Goal: Task Accomplishment & Management: Manage account settings

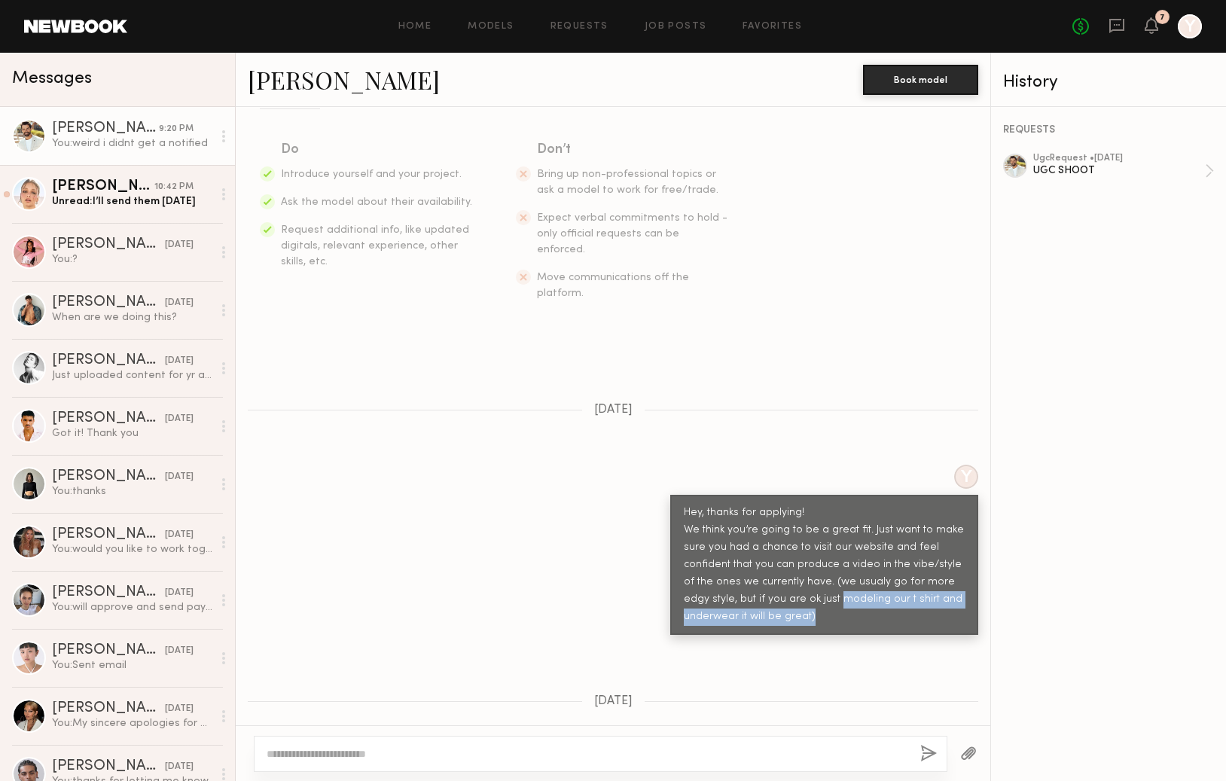
scroll to position [316, 0]
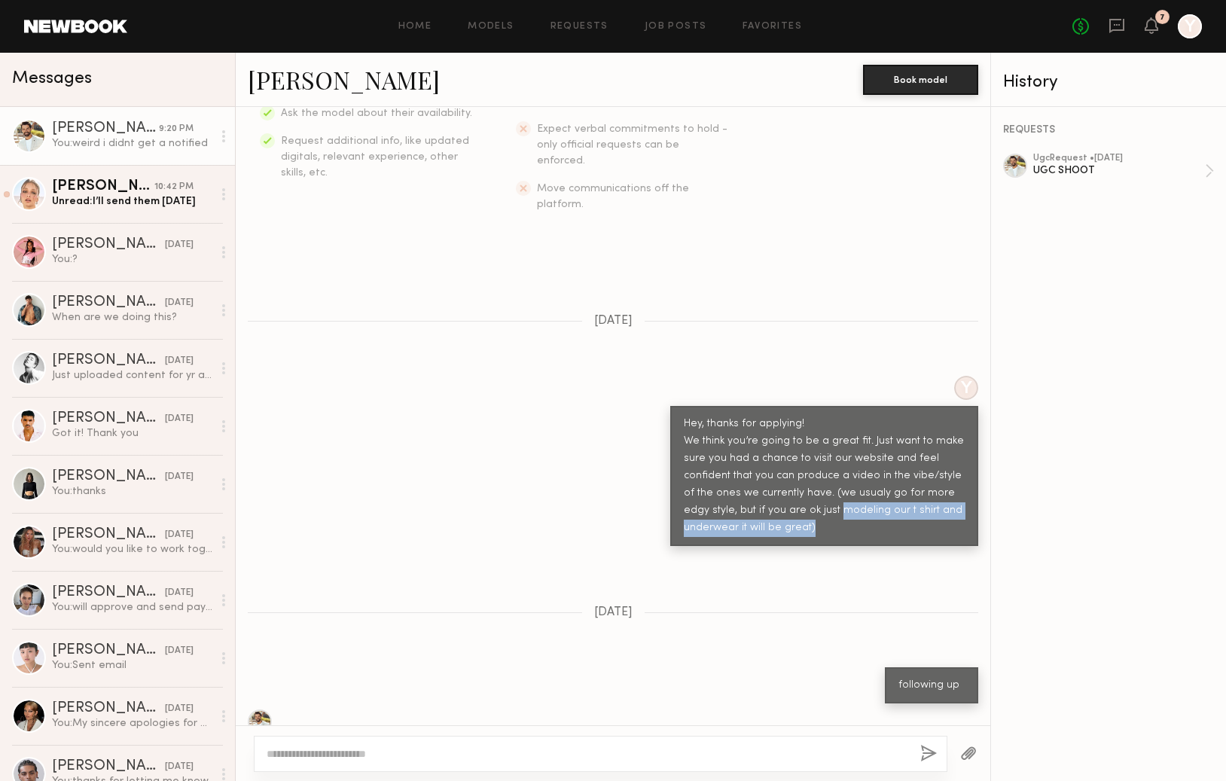
click at [830, 507] on div "Hey, thanks for applying! We think you’re going to be a great fit. Just want to…" at bounding box center [824, 476] width 281 height 121
drag, startPoint x: 830, startPoint y: 507, endPoint x: 815, endPoint y: 473, distance: 36.4
click at [815, 473] on div "Hey, thanks for applying! We think you’re going to be a great fit. Just want to…" at bounding box center [824, 476] width 281 height 121
copy div "(we usualy go for more edgy style, but if you are ok just modeling our t shirt …"
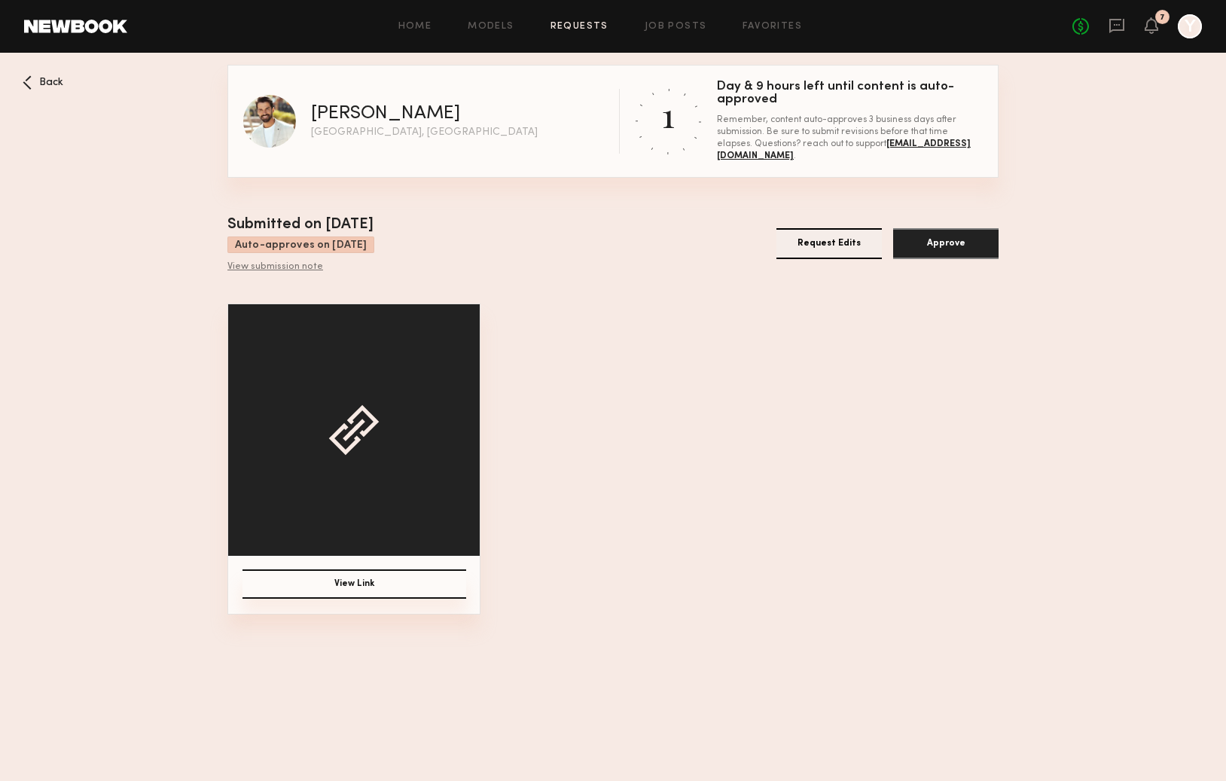
click at [828, 246] on button "Request Edits" at bounding box center [828, 243] width 105 height 31
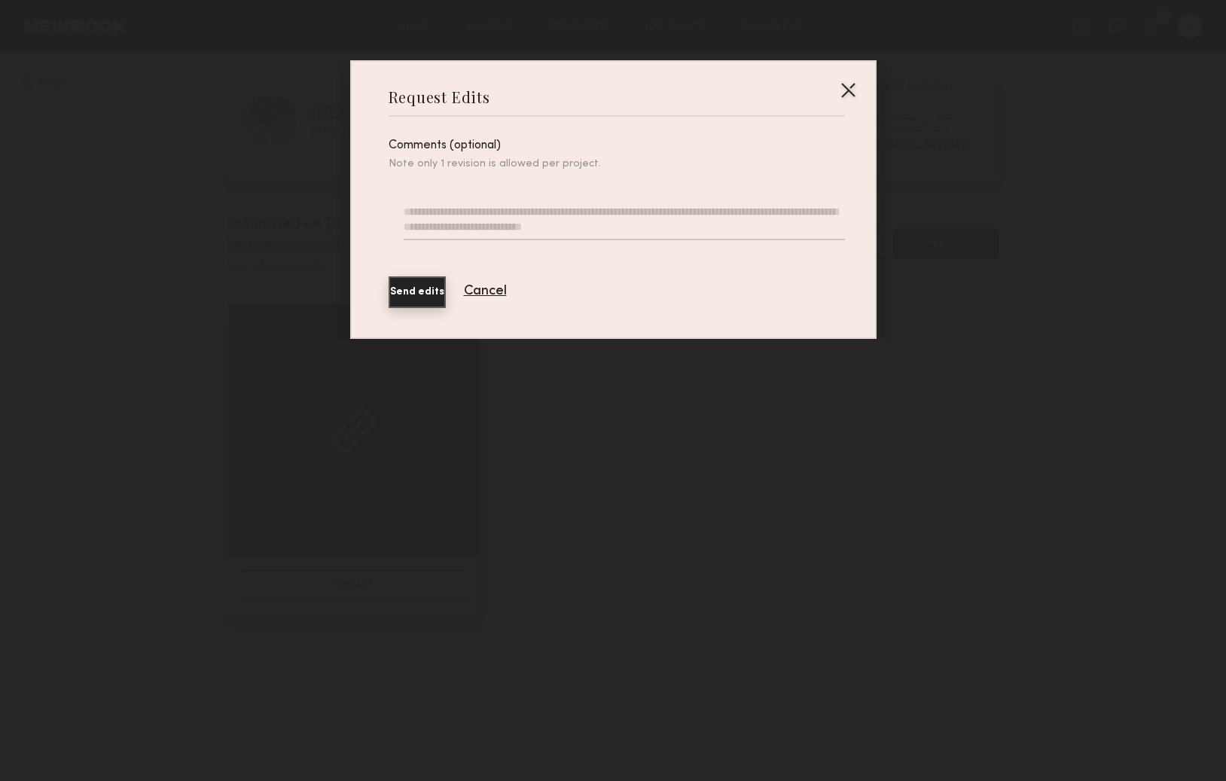
click at [561, 214] on textarea at bounding box center [623, 222] width 440 height 36
paste textarea "**********"
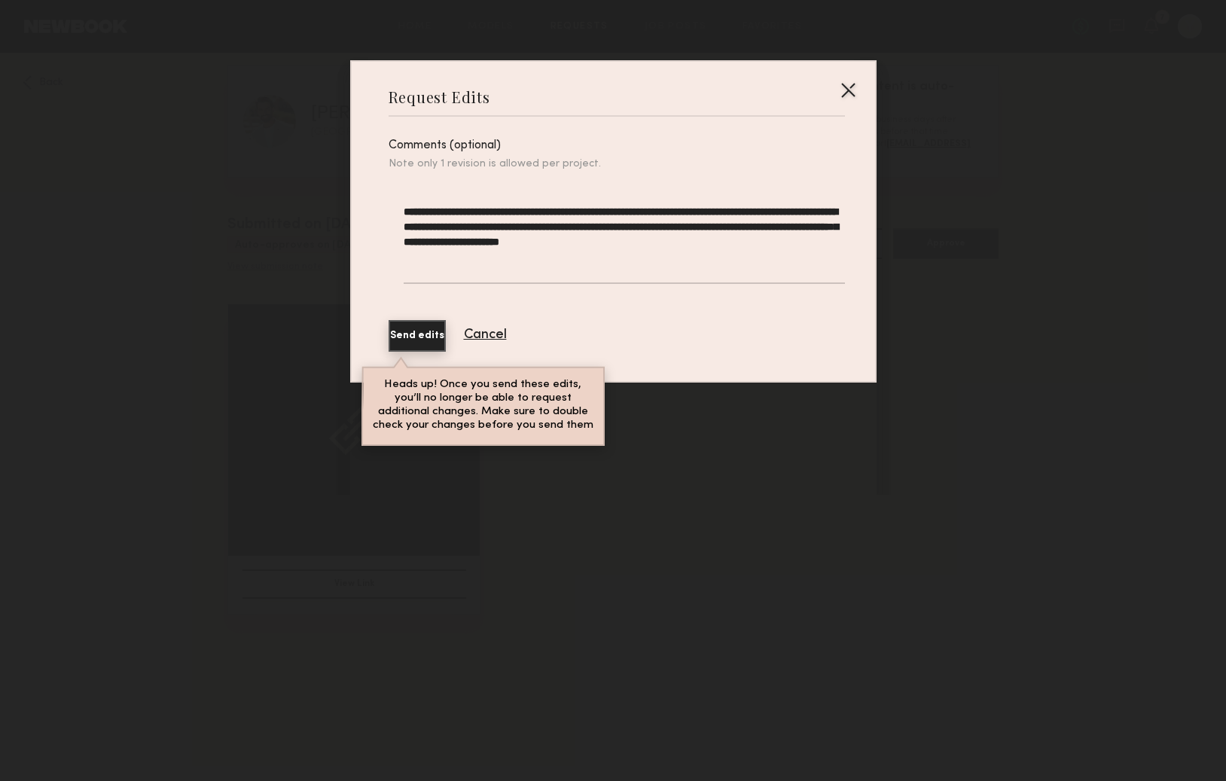
drag, startPoint x: 604, startPoint y: 209, endPoint x: 591, endPoint y: 209, distance: 12.8
click at [591, 209] on textarea "**********" at bounding box center [623, 244] width 440 height 80
click at [731, 212] on textarea "**********" at bounding box center [623, 244] width 440 height 80
type textarea "**********"
click at [425, 330] on button "Send edits" at bounding box center [416, 336] width 57 height 32
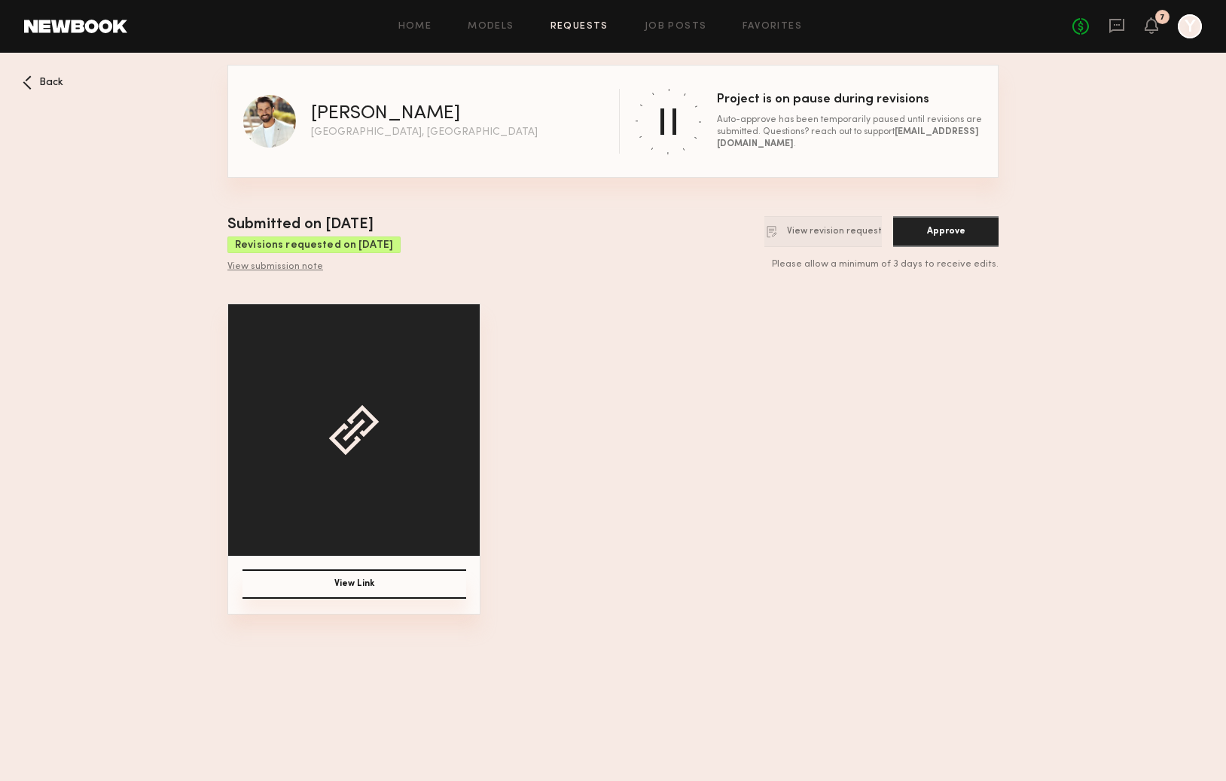
click at [33, 81] on div "Back" at bounding box center [43, 82] width 41 height 14
click at [1110, 19] on icon at bounding box center [1116, 26] width 15 height 14
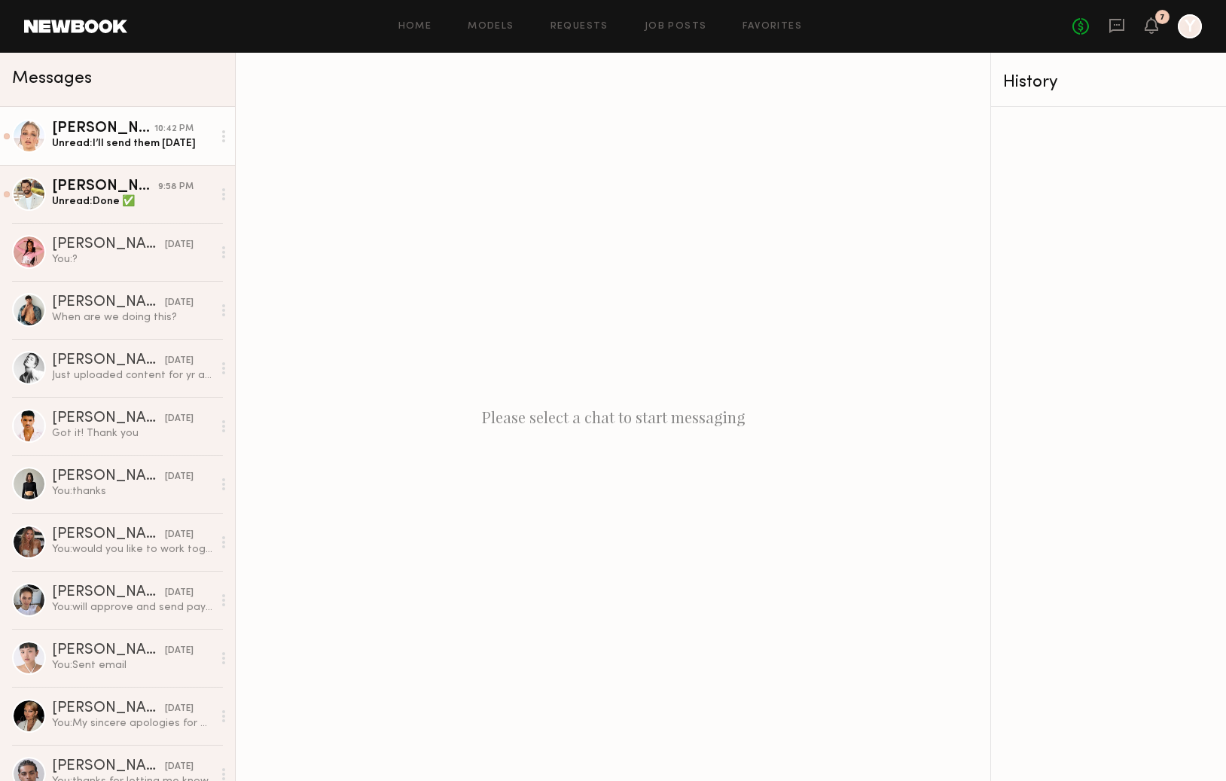
click at [189, 150] on div "Unread: I’ll send them [DATE]" at bounding box center [132, 143] width 160 height 14
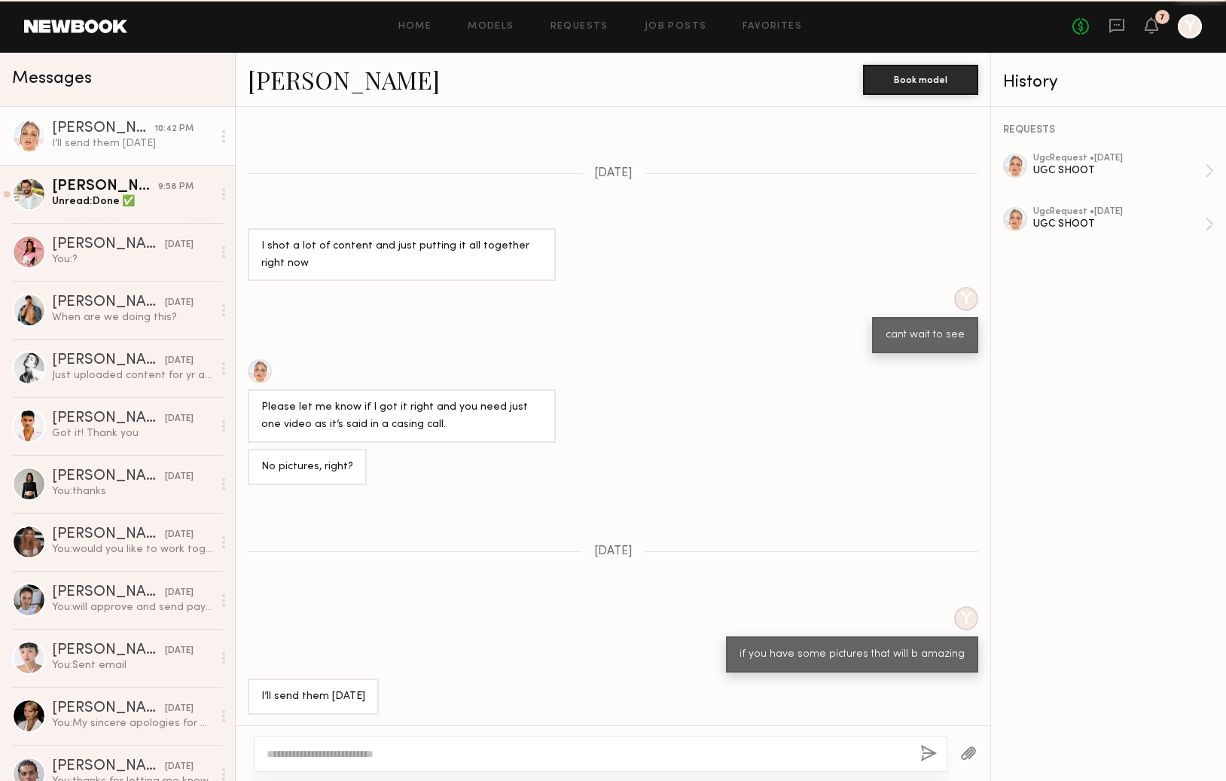
scroll to position [689, 0]
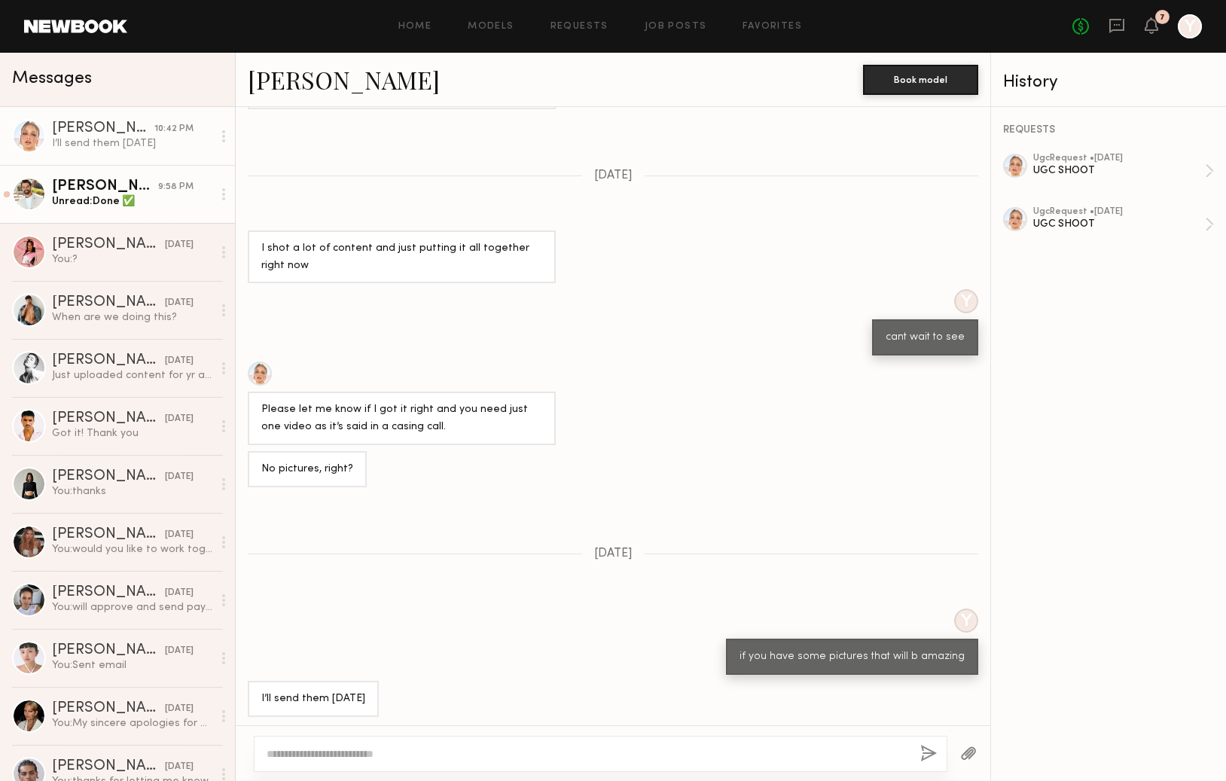
click at [155, 196] on div "Unread: Done ✅" at bounding box center [132, 201] width 160 height 14
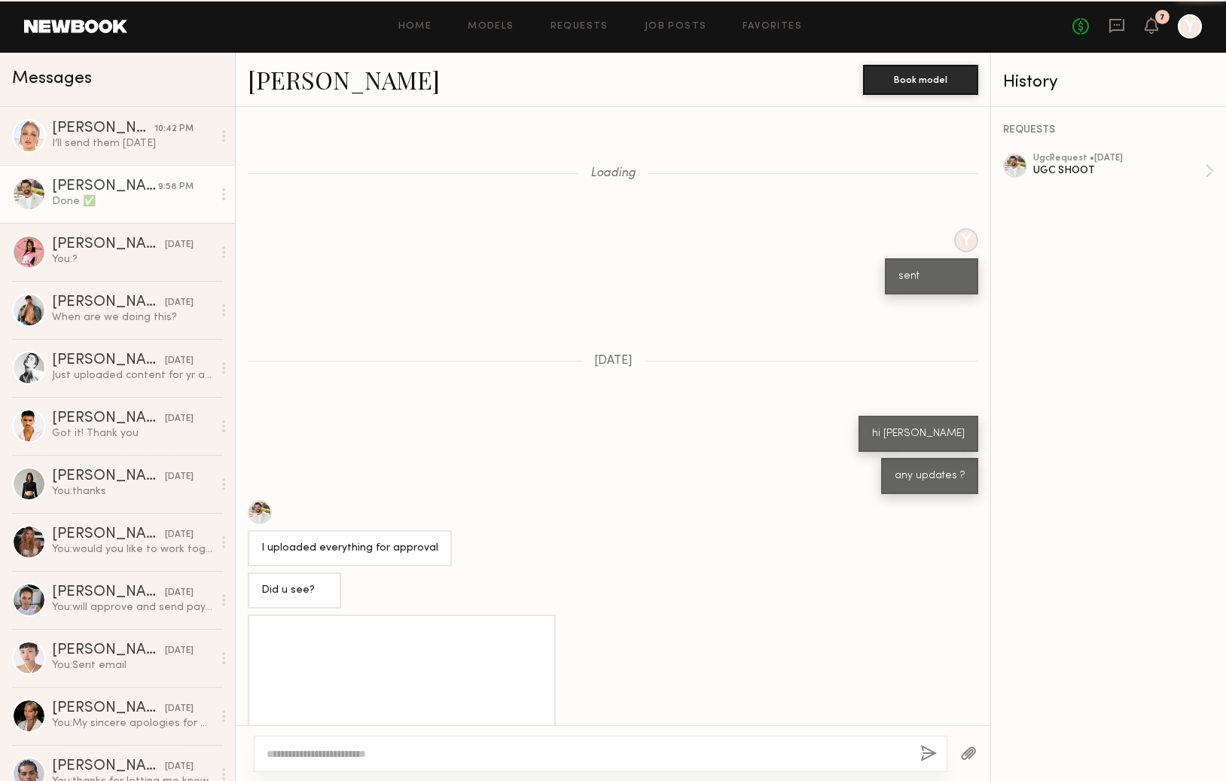
scroll to position [662, 0]
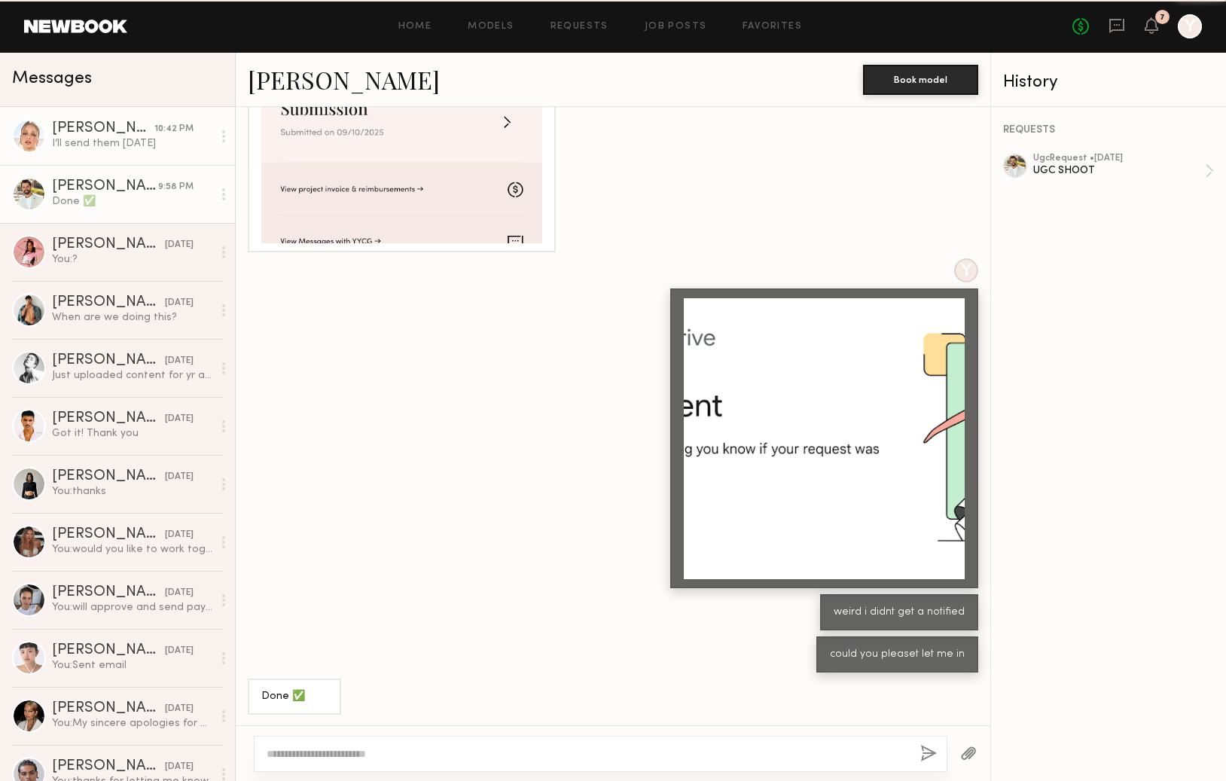
click at [145, 142] on div "I’ll send them [DATE]" at bounding box center [132, 143] width 160 height 14
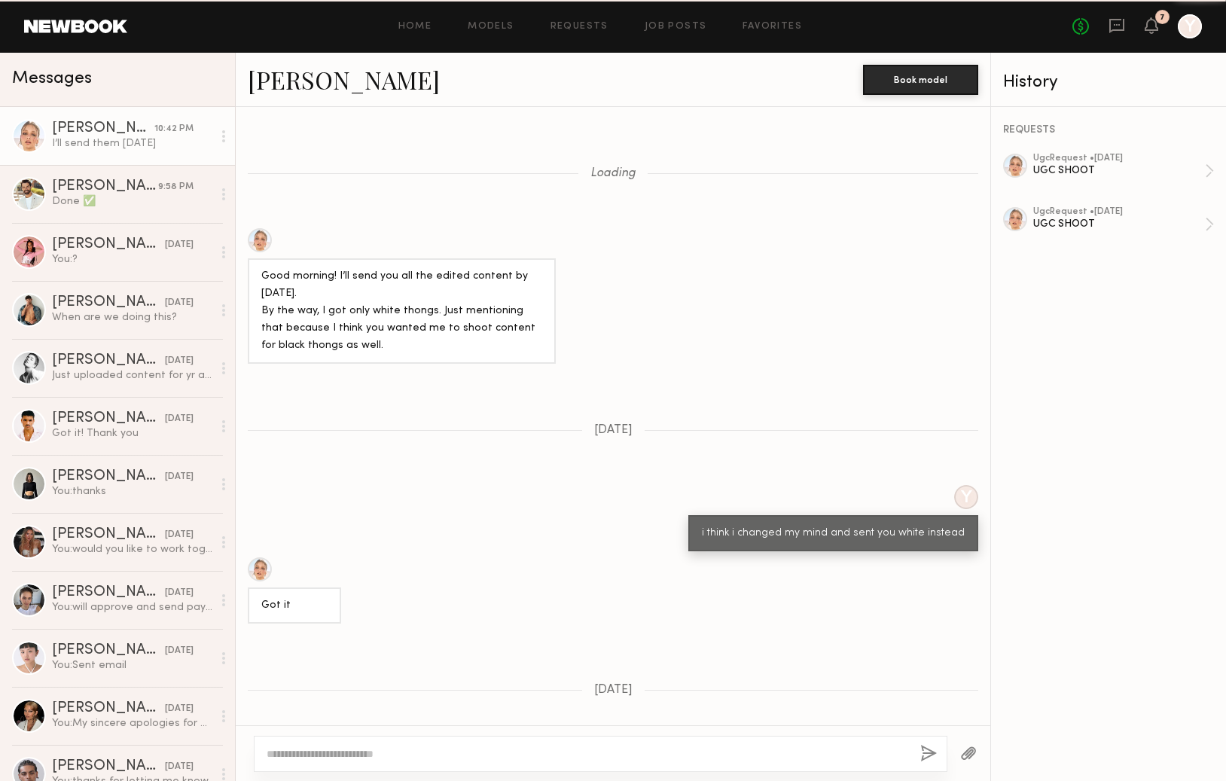
scroll to position [689, 0]
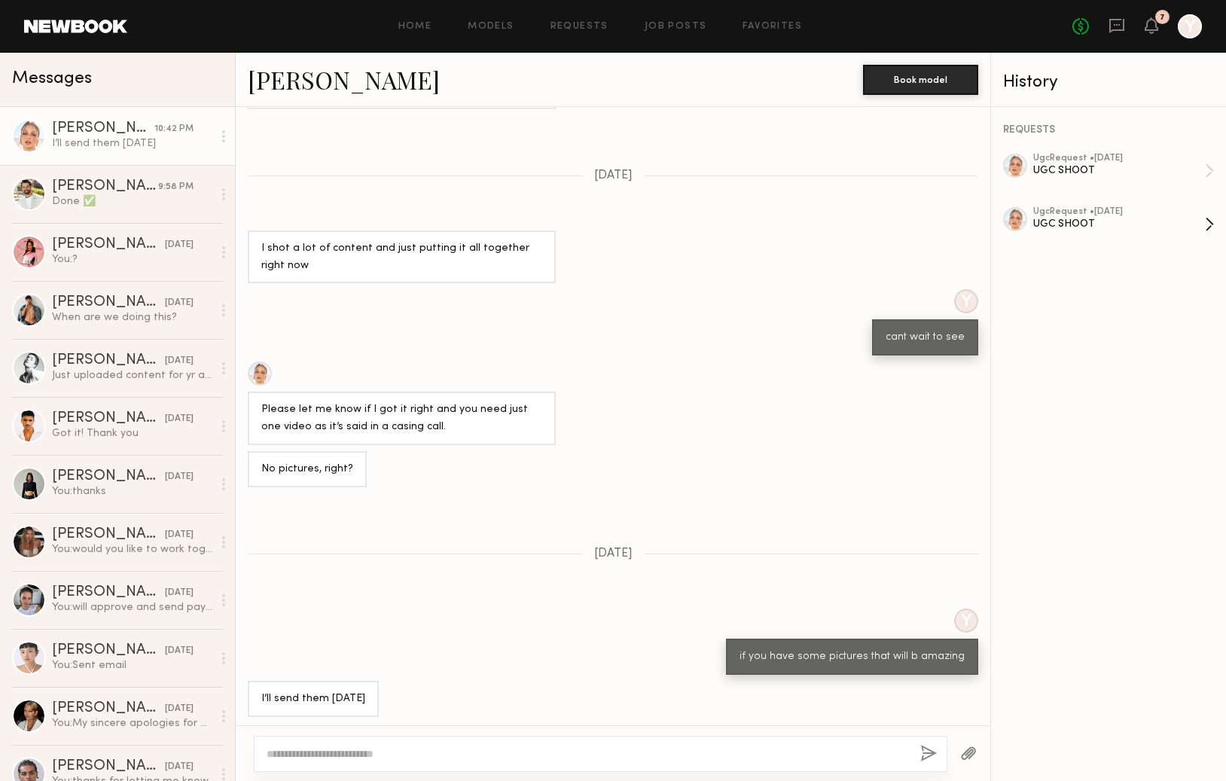
click at [1105, 224] on div "UGC SHOOT" at bounding box center [1119, 224] width 172 height 14
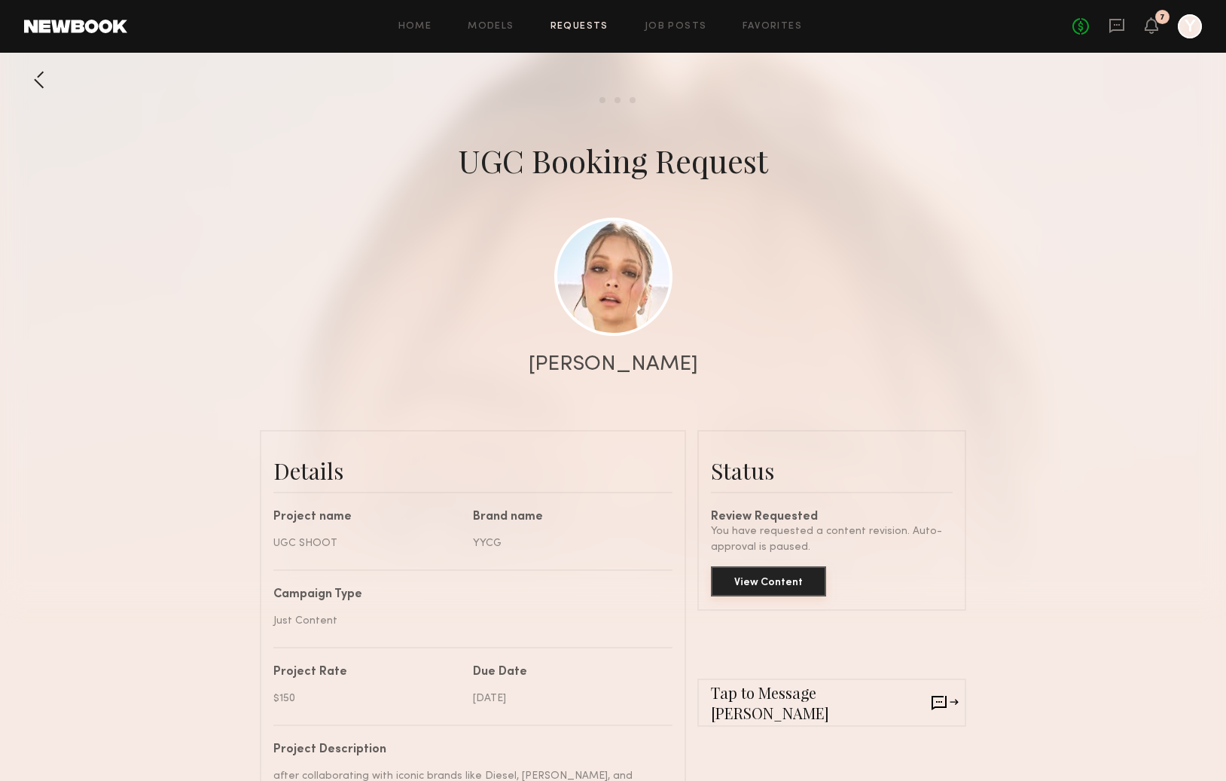
click at [771, 589] on button "View Content" at bounding box center [768, 581] width 115 height 30
